Goal: Find specific page/section: Find specific page/section

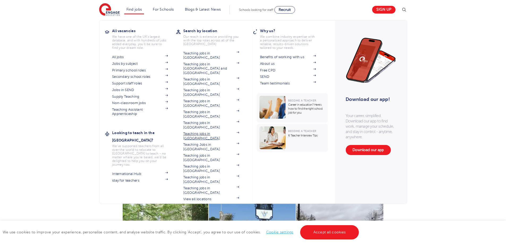
scroll to position [133, 0]
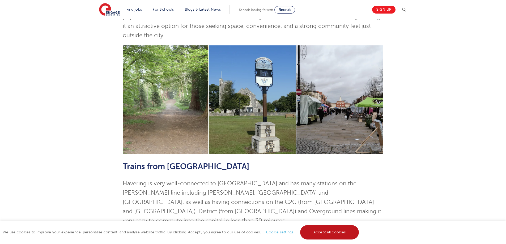
click at [343, 237] on link "Accept all cookies" at bounding box center [329, 232] width 59 height 14
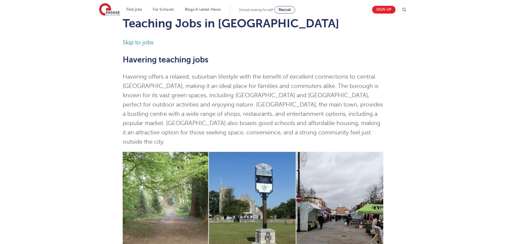
scroll to position [0, 0]
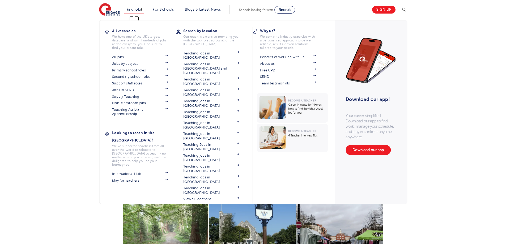
click at [130, 10] on link "Find jobs" at bounding box center [135, 9] width 16 height 4
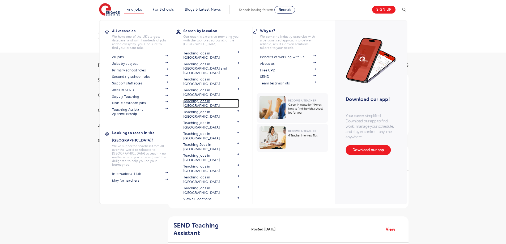
click at [207, 99] on link "Teaching jobs in [GEOGRAPHIC_DATA]" at bounding box center [211, 103] width 56 height 9
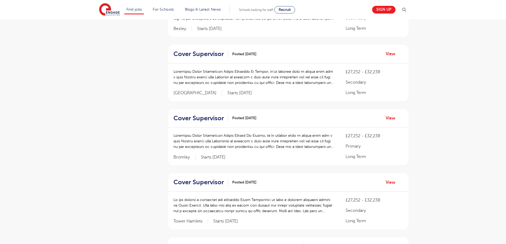
drag, startPoint x: 106, startPoint y: 158, endPoint x: 101, endPoint y: 157, distance: 5.1
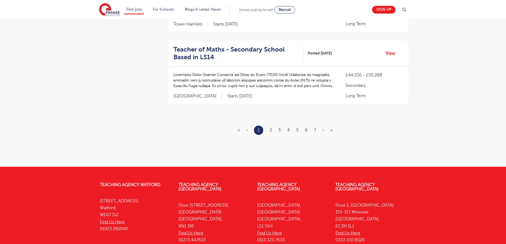
scroll to position [695, 0]
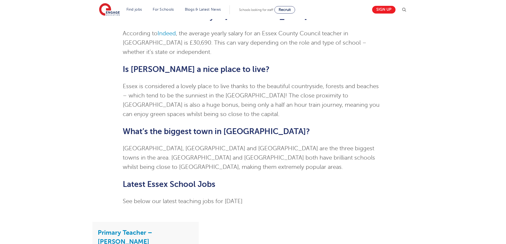
scroll to position [1143, 0]
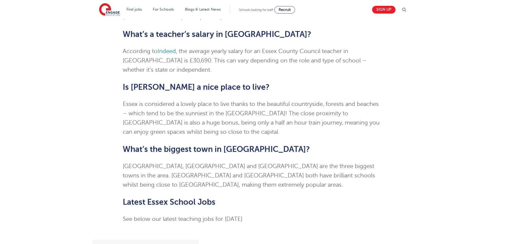
drag, startPoint x: 215, startPoint y: 173, endPoint x: 280, endPoint y: 180, distance: 64.7
click at [272, 215] on p "See below our latest teaching jobs for September 2023" at bounding box center [253, 219] width 261 height 9
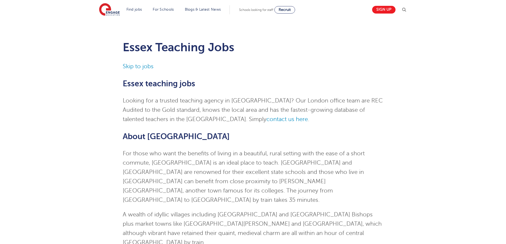
scroll to position [0, 0]
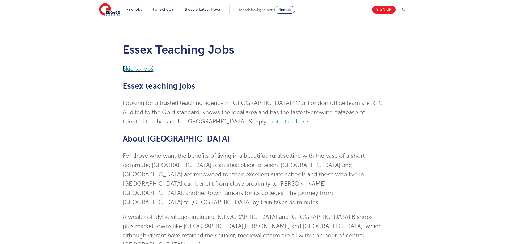
click at [140, 68] on link "Skip to jobs" at bounding box center [138, 69] width 31 height 6
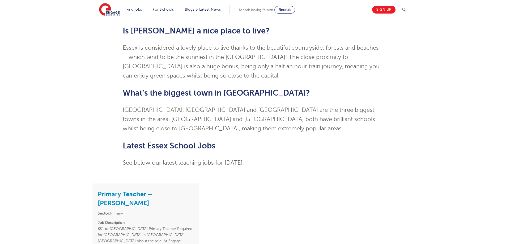
scroll to position [1294, 0]
